Goal: Check status: Check status

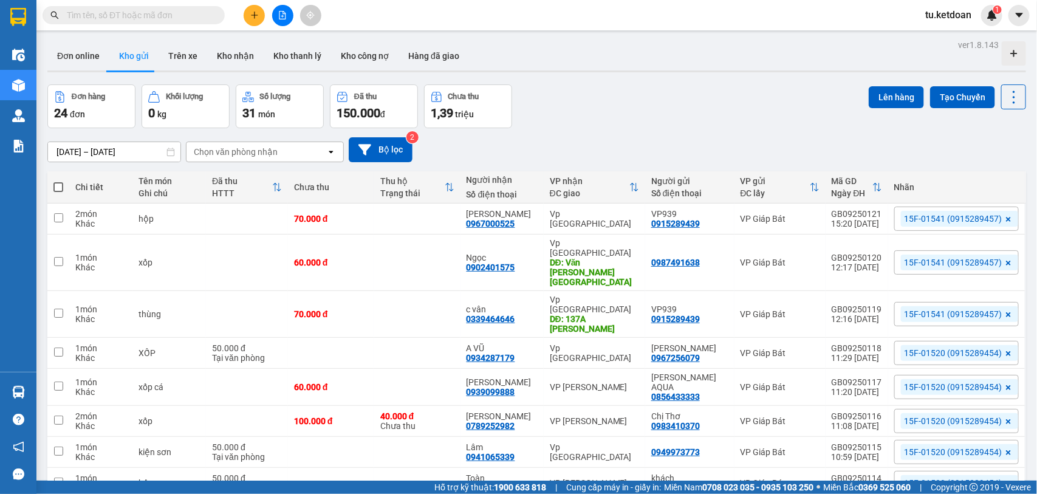
click at [151, 155] on input "[DATE] – [DATE]" at bounding box center [114, 151] width 132 height 19
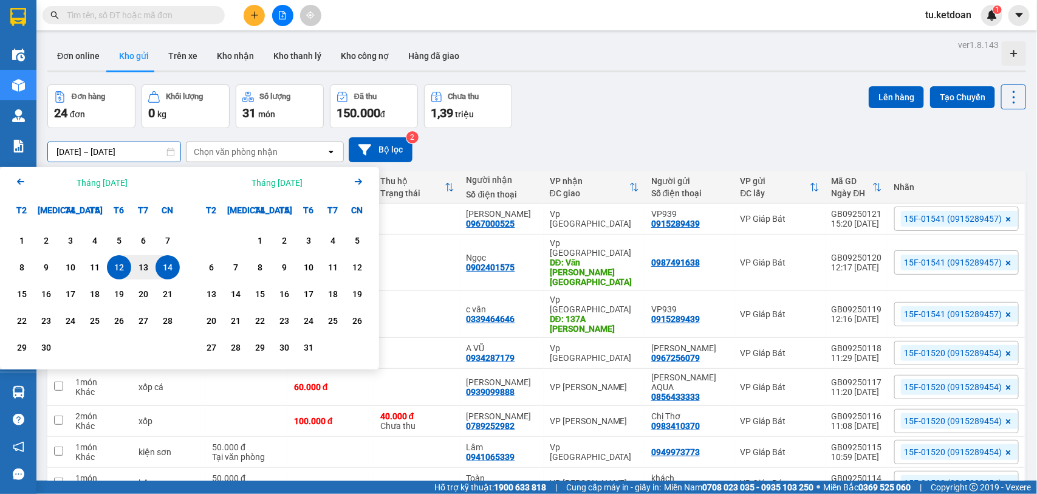
click at [172, 263] on div "14" at bounding box center [167, 267] width 17 height 15
type input "[DATE] – [DATE]"
